Goal: Task Accomplishment & Management: Use online tool/utility

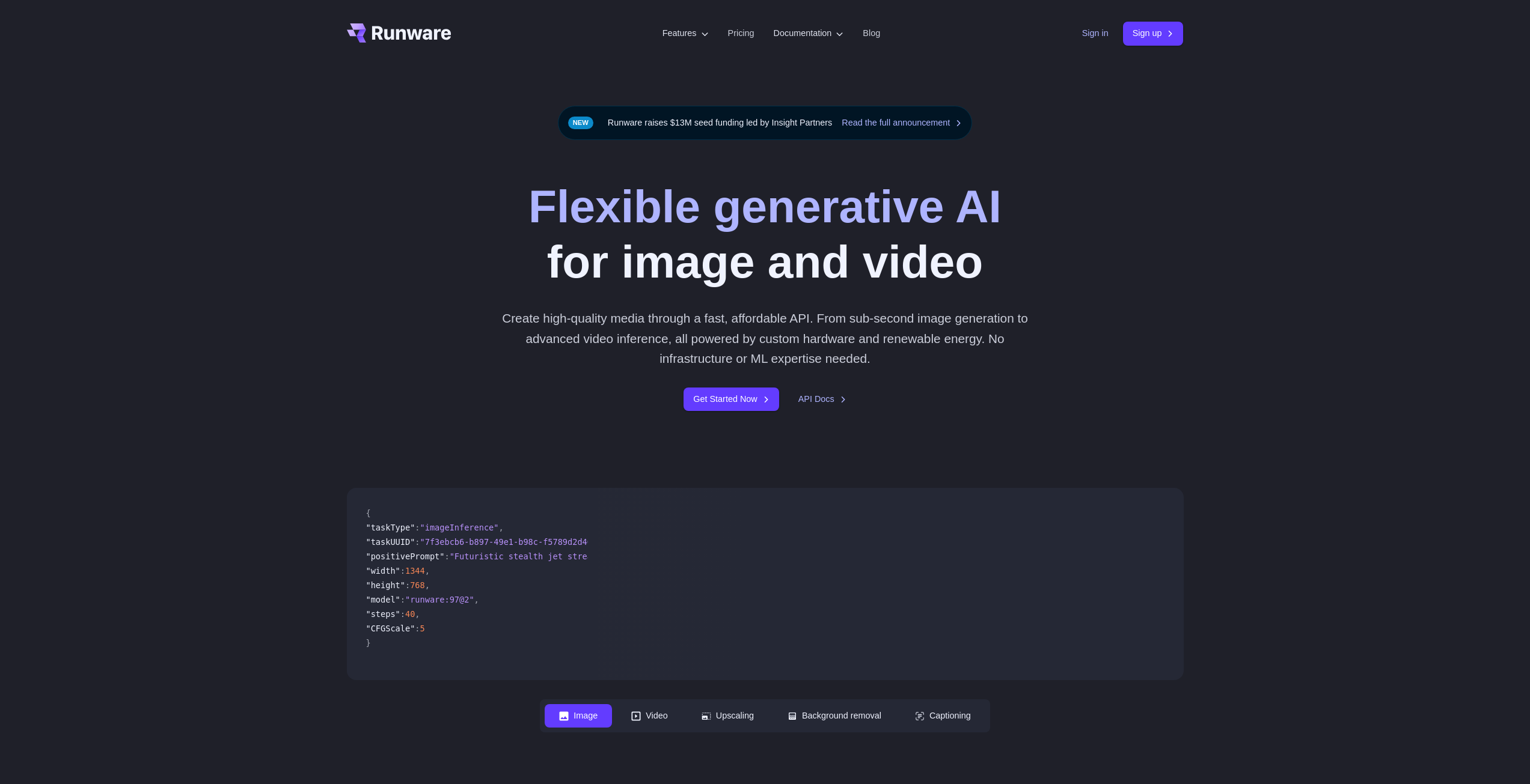
click at [1091, 35] on link "Sign in" at bounding box center [1095, 34] width 27 height 14
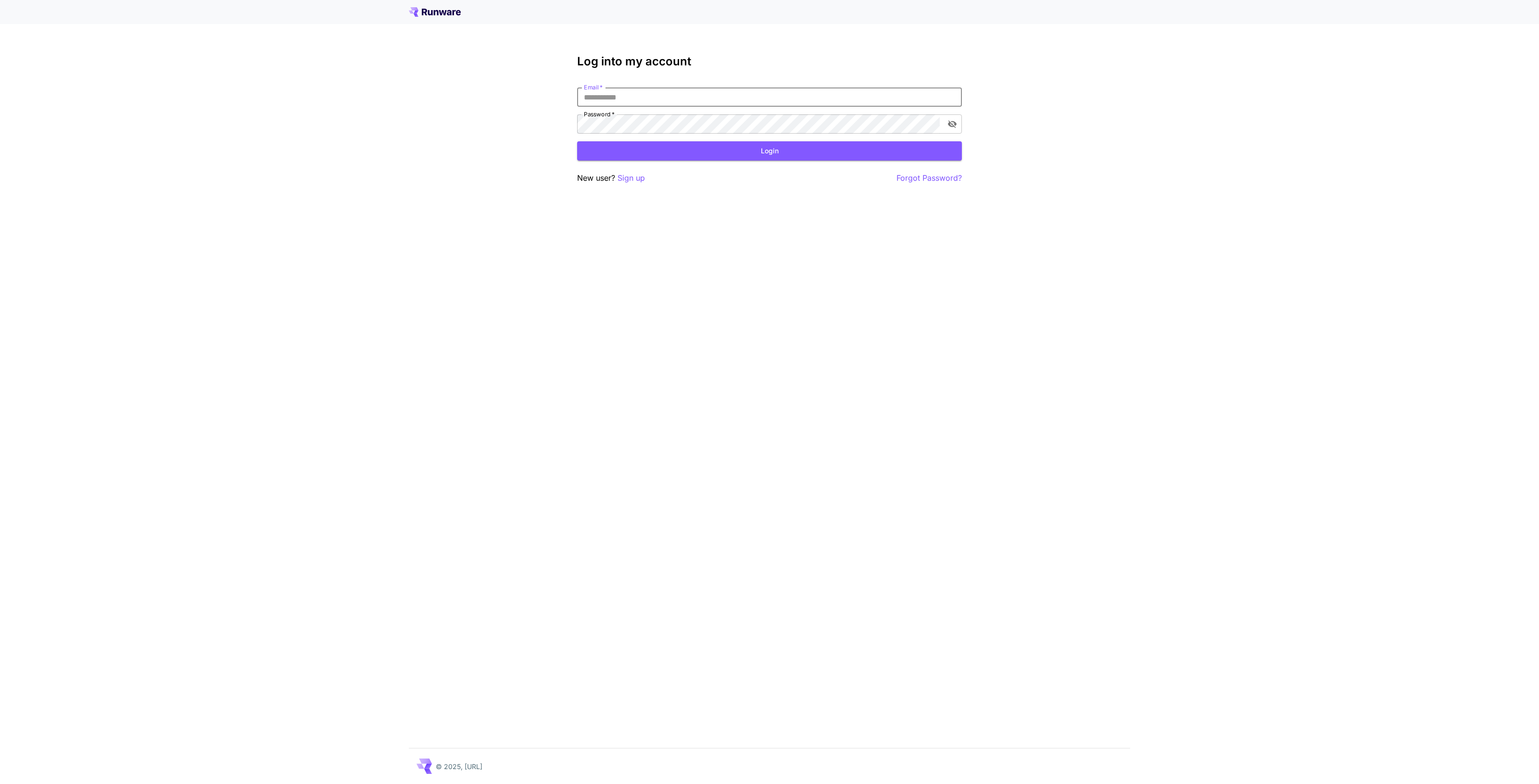
click at [655, 88] on input "Email   *" at bounding box center [770, 97] width 385 height 19
type input "**********"
click button "Login" at bounding box center [770, 151] width 385 height 20
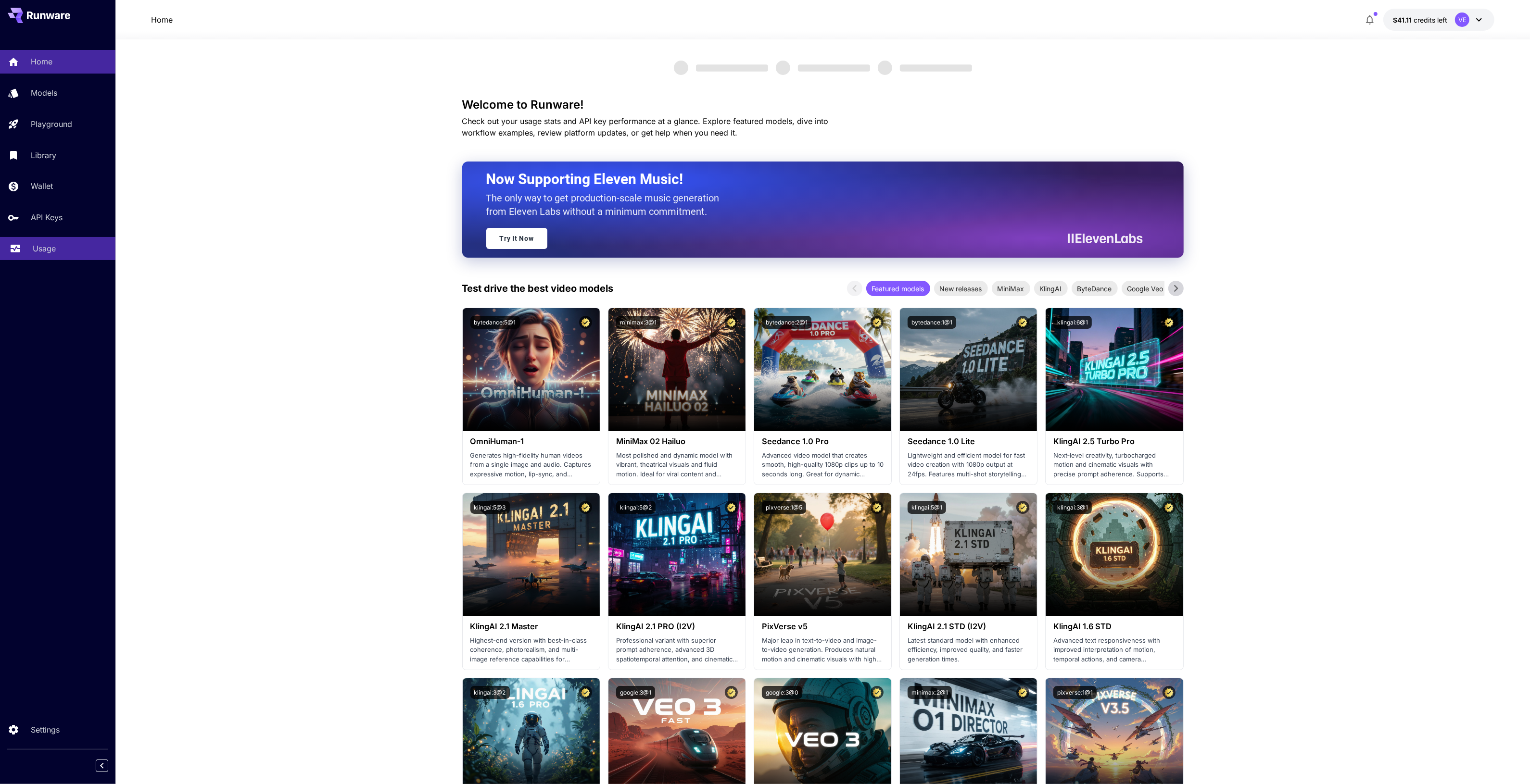
click at [35, 253] on p "Usage" at bounding box center [44, 248] width 23 height 11
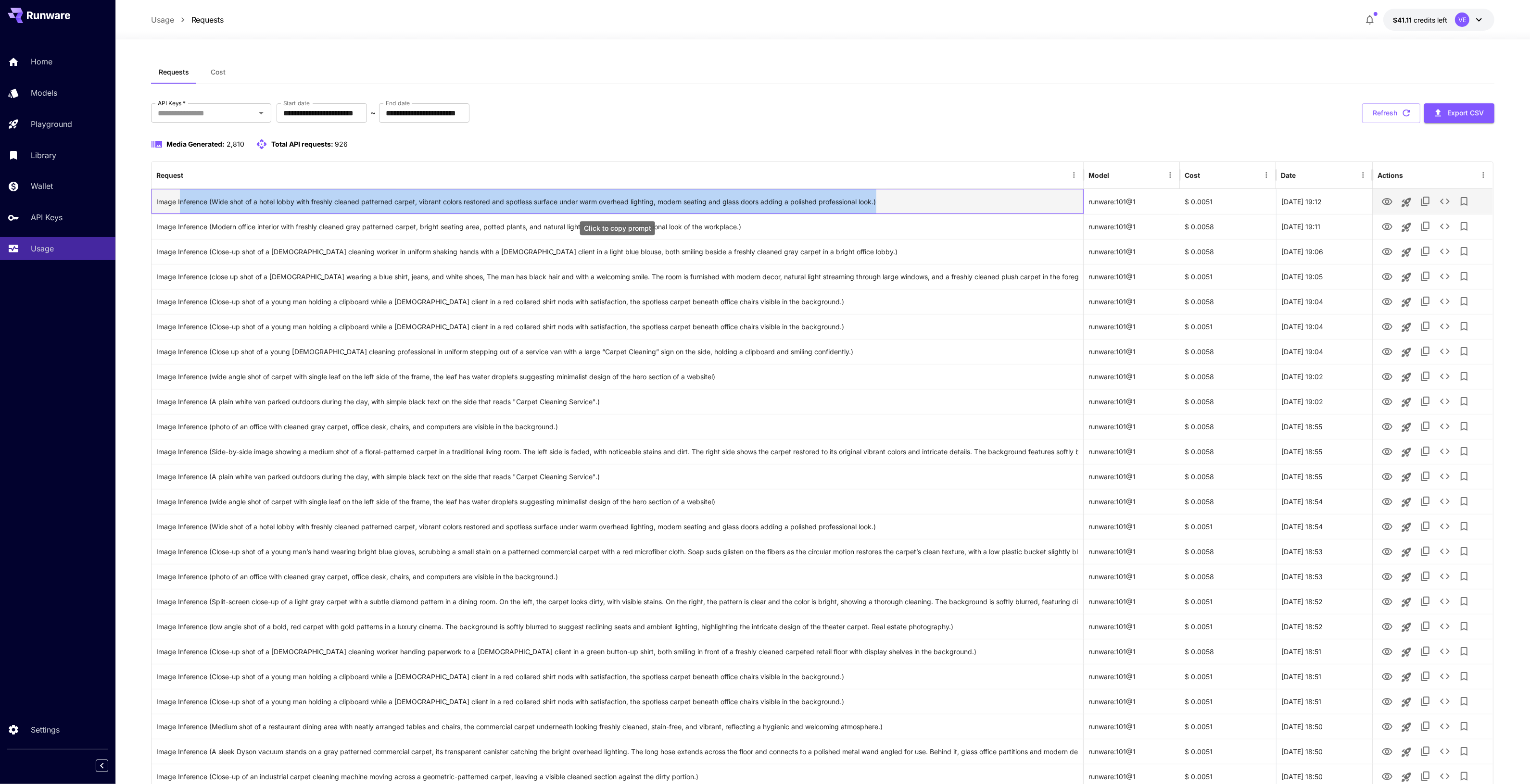
drag, startPoint x: 179, startPoint y: 202, endPoint x: 951, endPoint y: 199, distance: 772.0
click at [907, 199] on div "Image Inference (Wide shot of a hotel lobby with freshly cleaned patterned carp…" at bounding box center [617, 202] width 922 height 25
click at [953, 199] on div "Image Inference (Wide shot of a hotel lobby with freshly cleaned patterned carp…" at bounding box center [617, 202] width 922 height 25
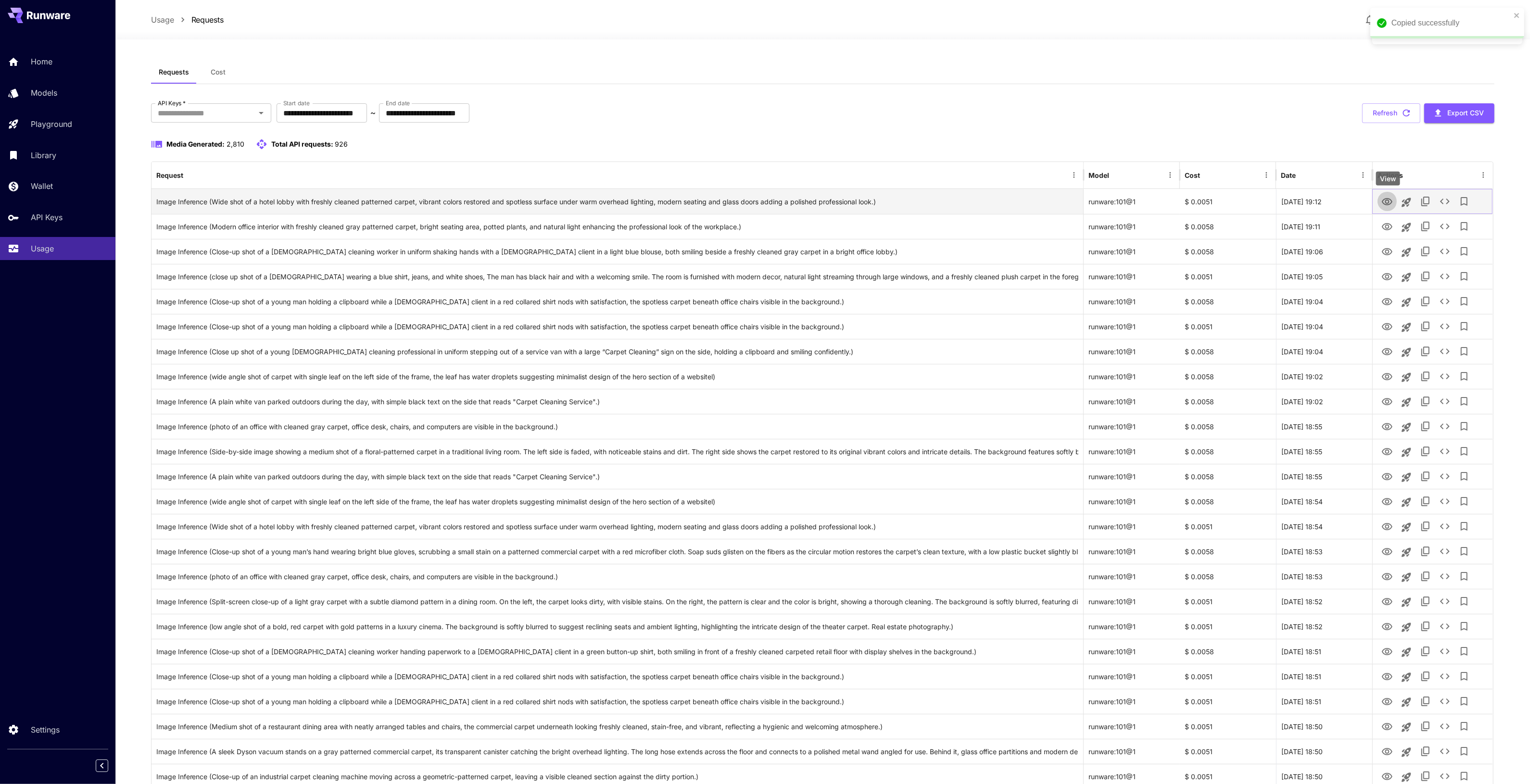
click at [1391, 204] on icon "View" at bounding box center [1386, 202] width 11 height 7
click at [1379, 224] on button "View" at bounding box center [1386, 226] width 19 height 20
click at [1384, 224] on icon "View" at bounding box center [1387, 227] width 11 height 11
click at [1424, 230] on div "See details" at bounding box center [1446, 229] width 44 height 14
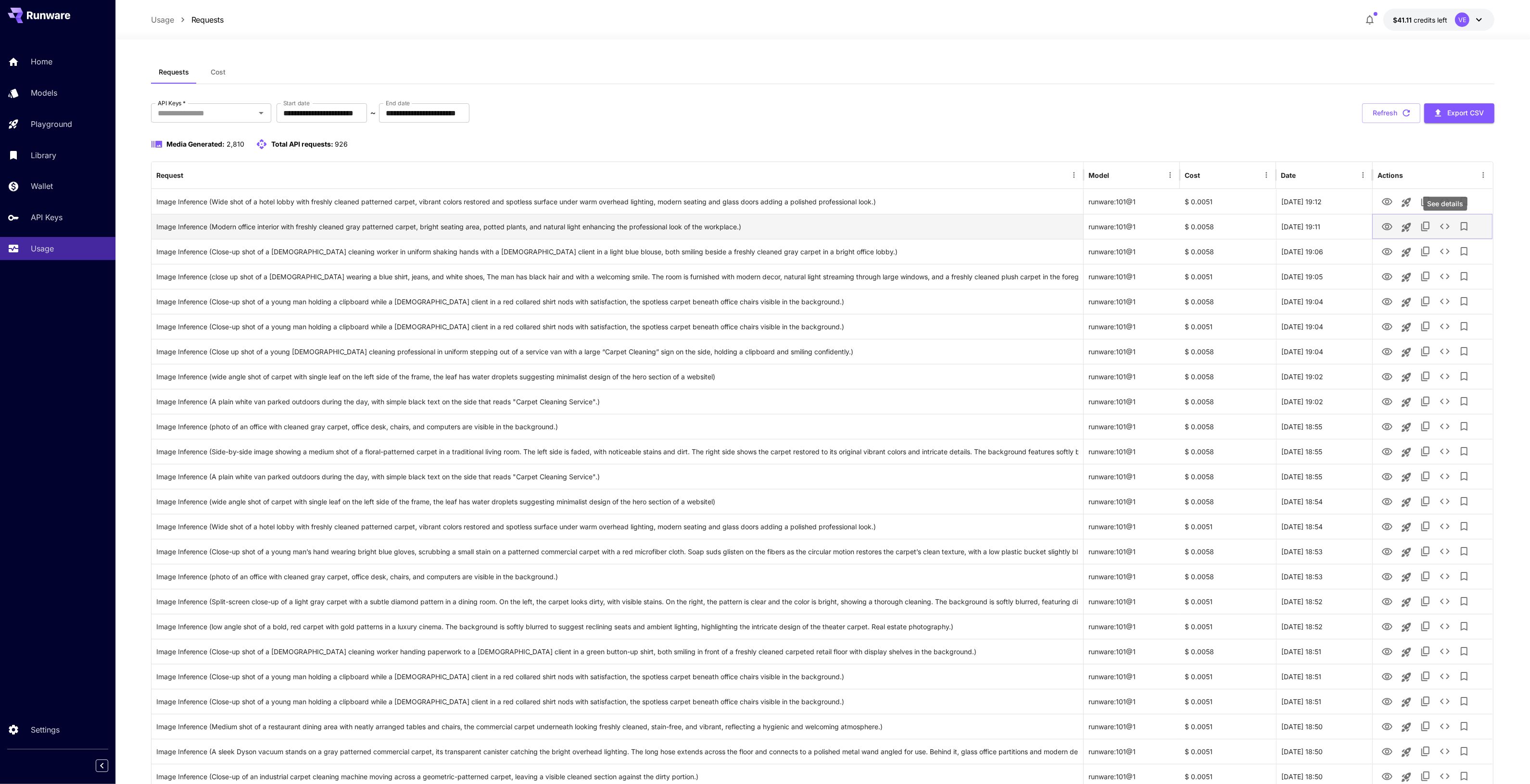
click at [1442, 227] on icon "See details" at bounding box center [1444, 226] width 11 height 11
click at [1441, 226] on icon "See details" at bounding box center [1445, 226] width 10 height 6
